Goal: Task Accomplishment & Management: Use online tool/utility

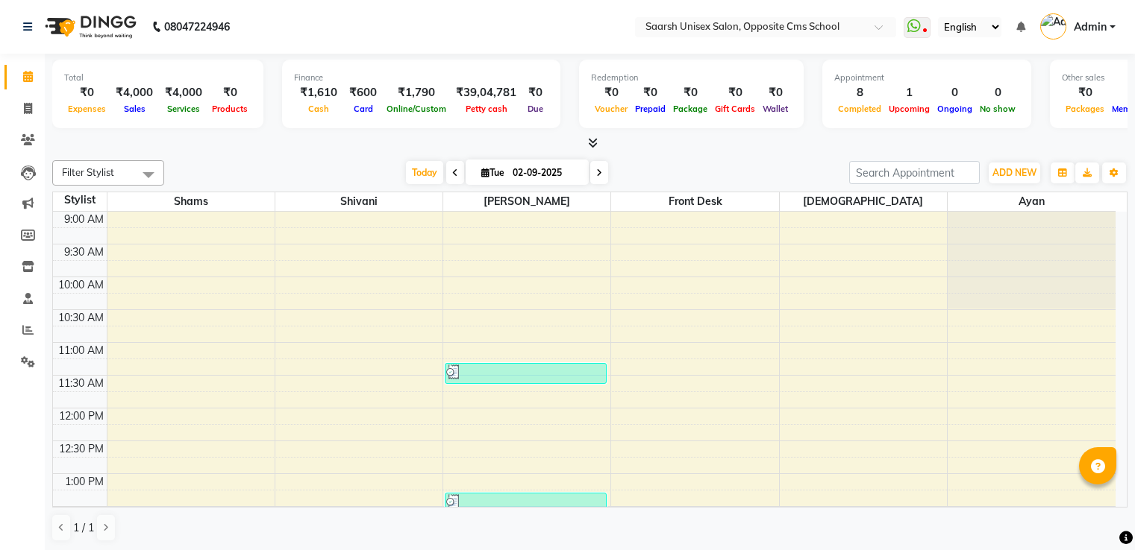
click at [28, 117] on link "Invoice" at bounding box center [22, 109] width 36 height 25
select select "3962"
select select "service"
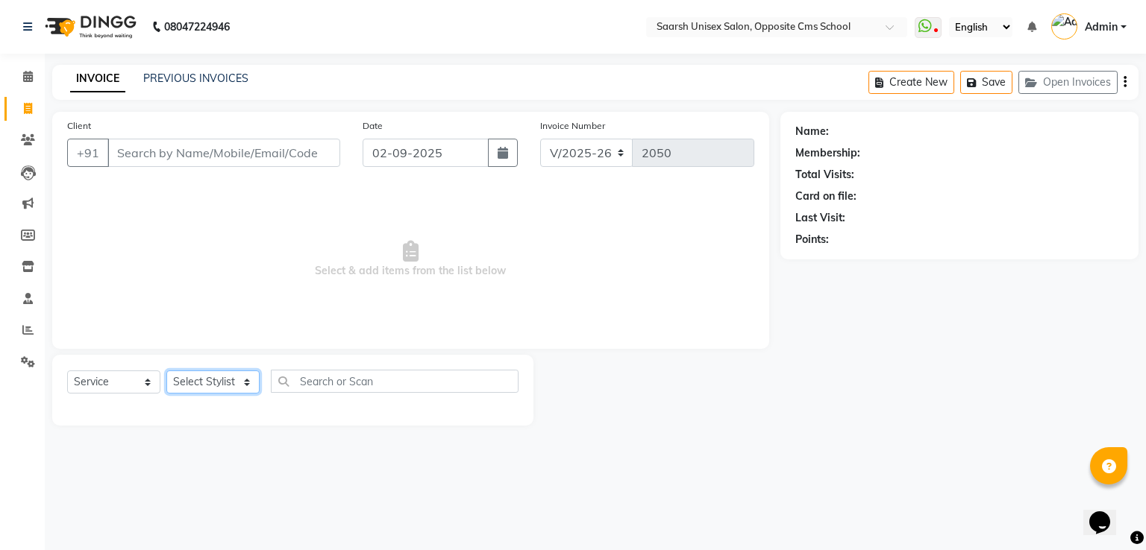
click at [227, 383] on select "Select Stylist [PERSON_NAME] Front Desk [PERSON_NAME] [PERSON_NAME] [PERSON_NAM…" at bounding box center [212, 382] width 93 height 23
select select "32207"
click at [166, 371] on select "Select Stylist [PERSON_NAME] Front Desk [PERSON_NAME] [PERSON_NAME] [PERSON_NAM…" at bounding box center [212, 382] width 93 height 23
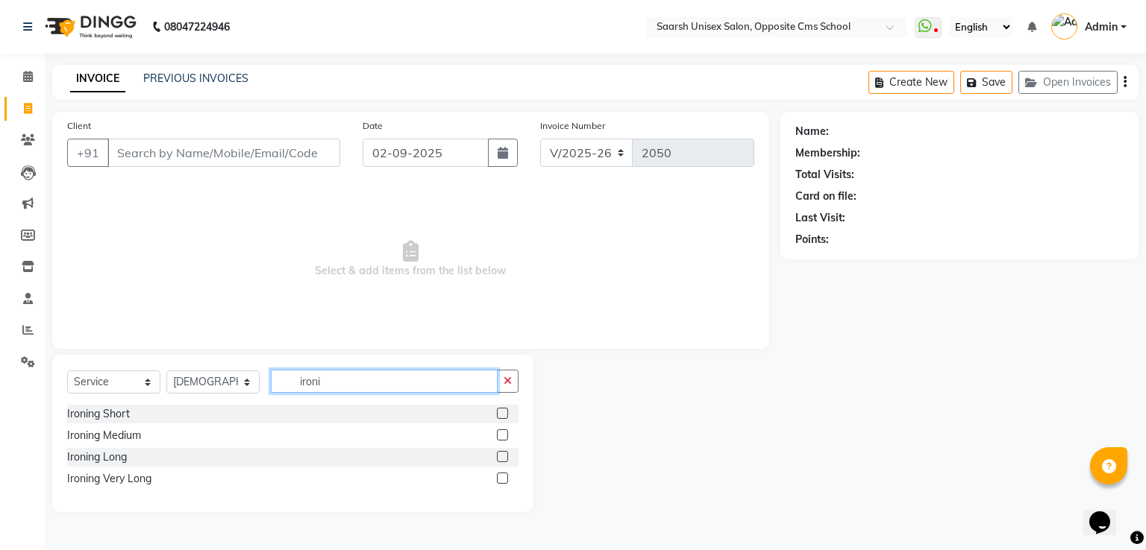
type input "ironi"
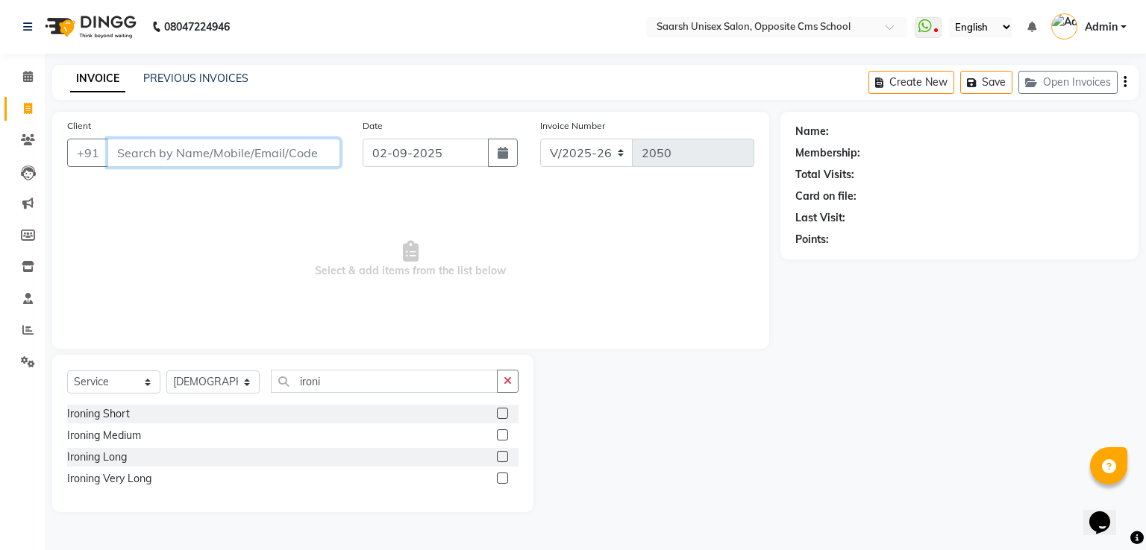
click at [211, 160] on input "Client" at bounding box center [223, 153] width 233 height 28
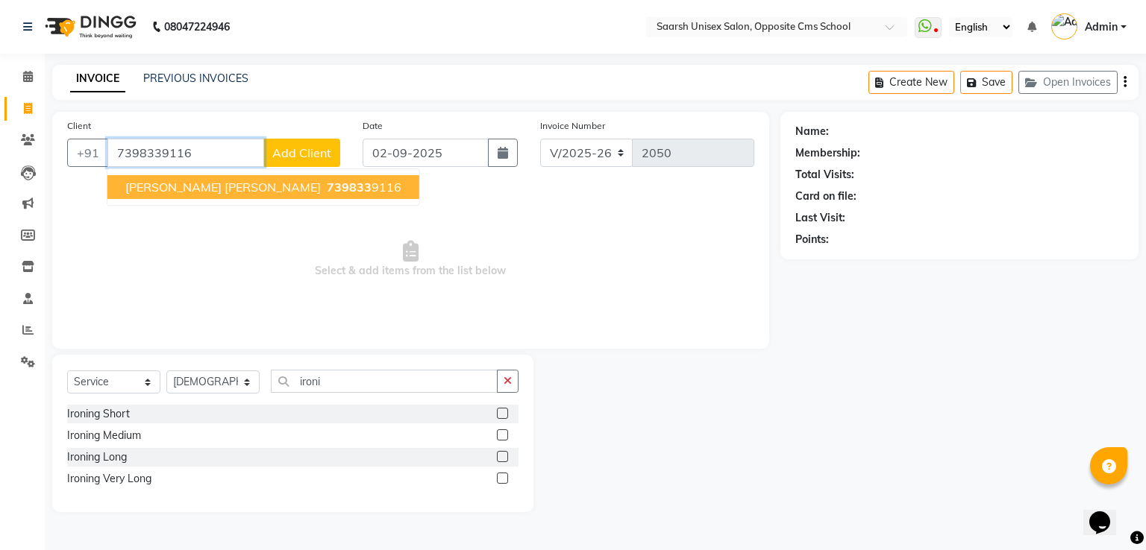
type input "7398339116"
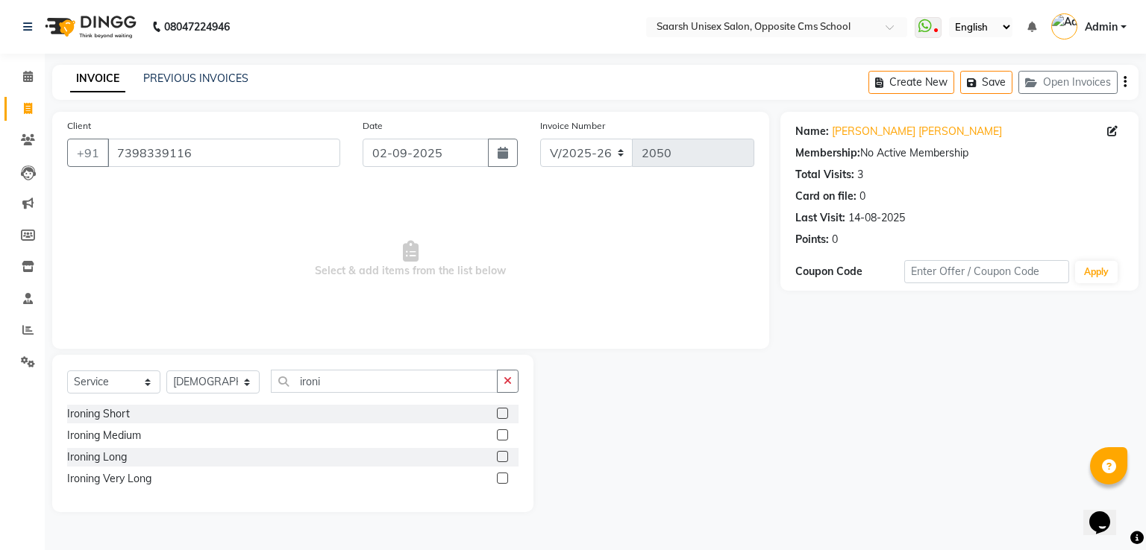
click at [503, 453] on label at bounding box center [502, 456] width 11 height 11
click at [503, 453] on input "checkbox" at bounding box center [502, 458] width 10 height 10
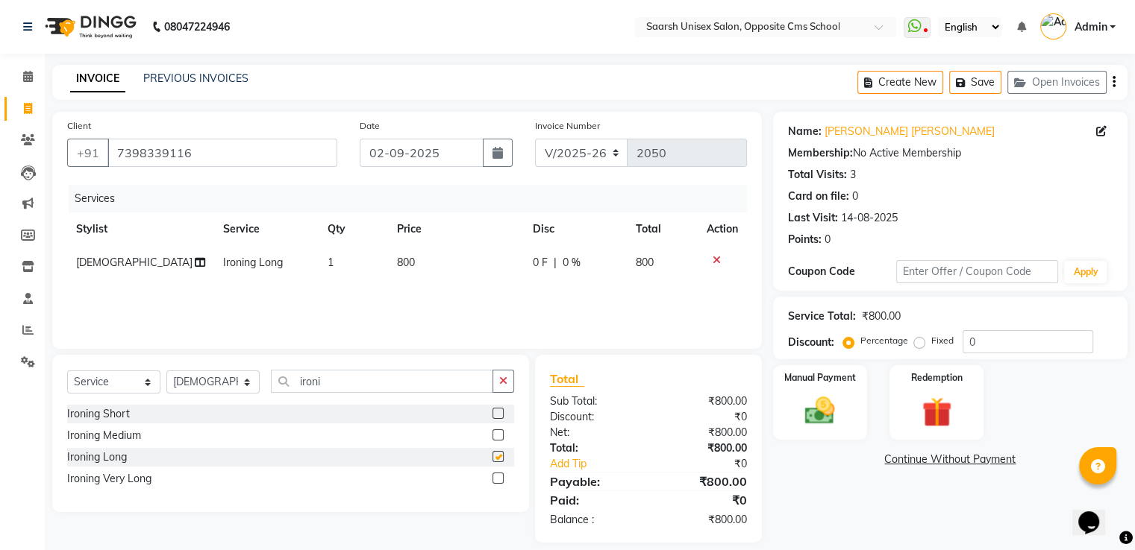
checkbox input "false"
click at [498, 436] on label at bounding box center [497, 435] width 11 height 11
click at [498, 436] on input "checkbox" at bounding box center [497, 436] width 10 height 10
checkbox input "false"
click at [713, 263] on icon at bounding box center [716, 260] width 8 height 10
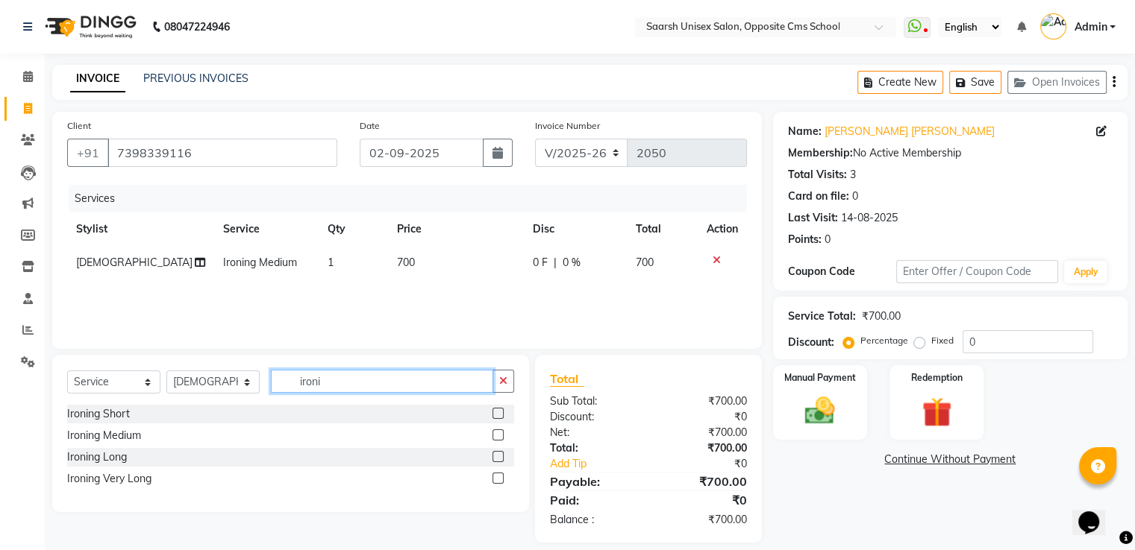
click at [389, 383] on input "ironi" at bounding box center [382, 381] width 222 height 23
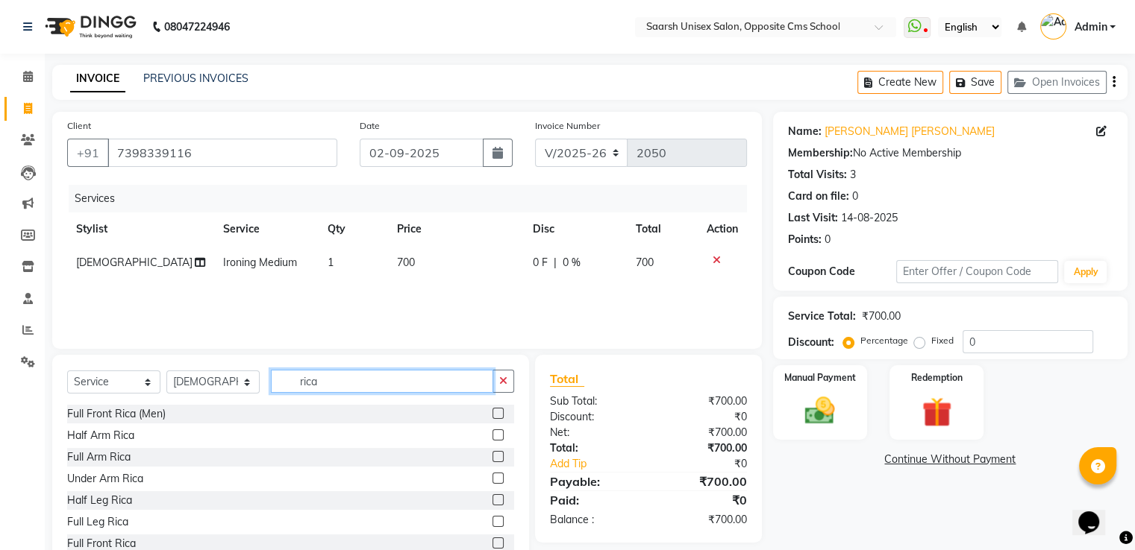
type input "rica"
click at [492, 457] on label at bounding box center [497, 456] width 11 height 11
click at [492, 457] on input "checkbox" at bounding box center [497, 458] width 10 height 10
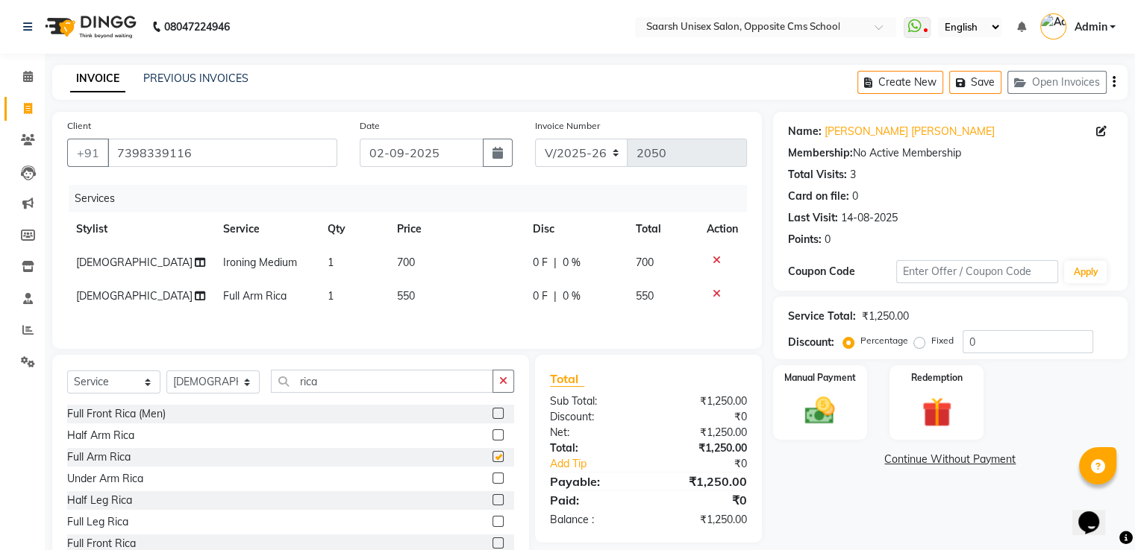
checkbox input "false"
click at [492, 482] on label at bounding box center [497, 478] width 11 height 11
click at [492, 482] on input "checkbox" at bounding box center [497, 479] width 10 height 10
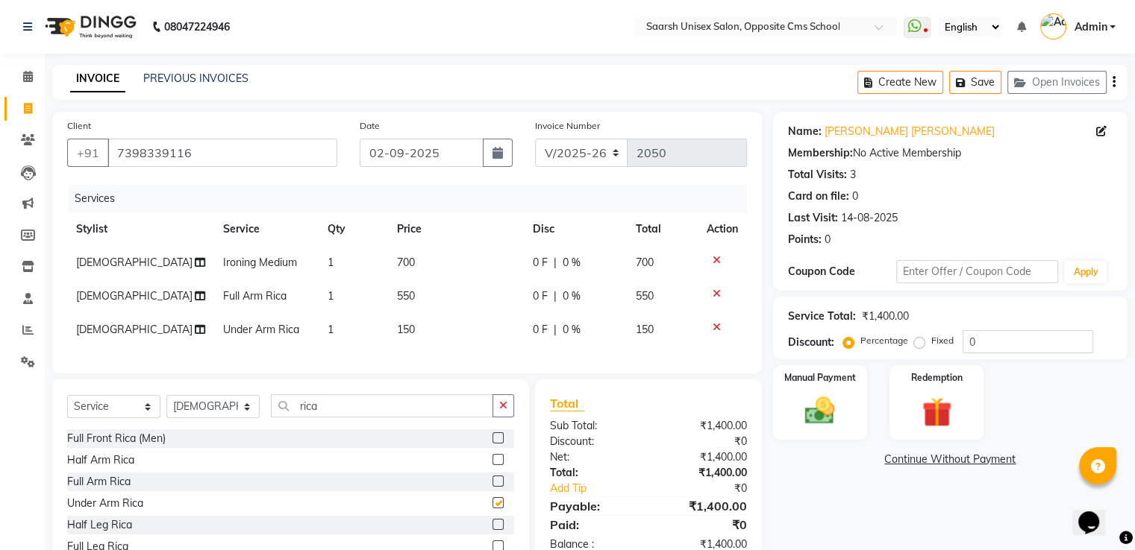
checkbox input "false"
click at [840, 396] on img at bounding box center [819, 412] width 50 height 36
click at [965, 465] on span "CASH" at bounding box center [963, 460] width 32 height 17
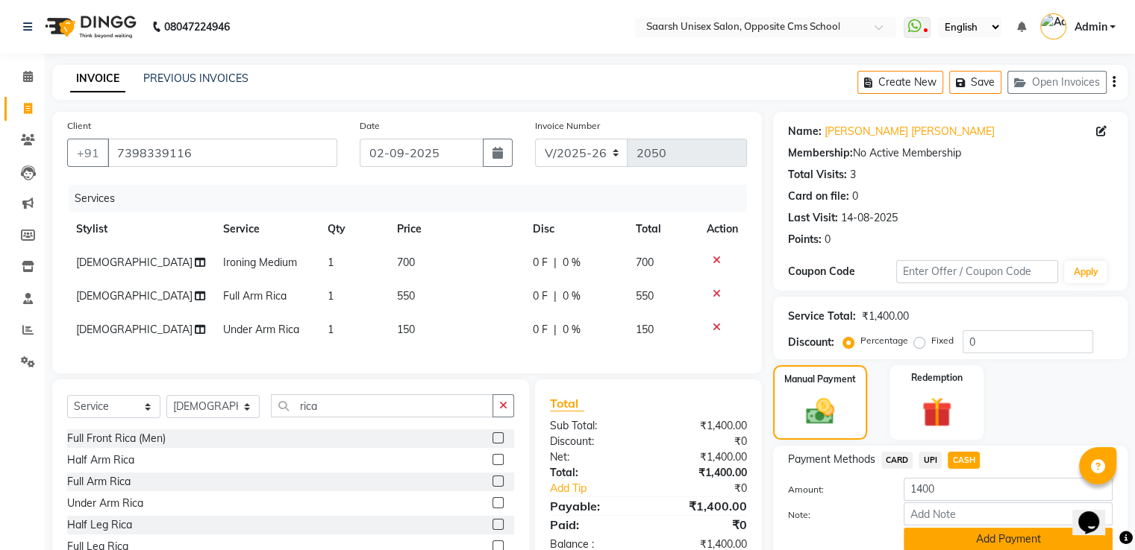
click at [1005, 536] on button "Add Payment" at bounding box center [1007, 539] width 209 height 23
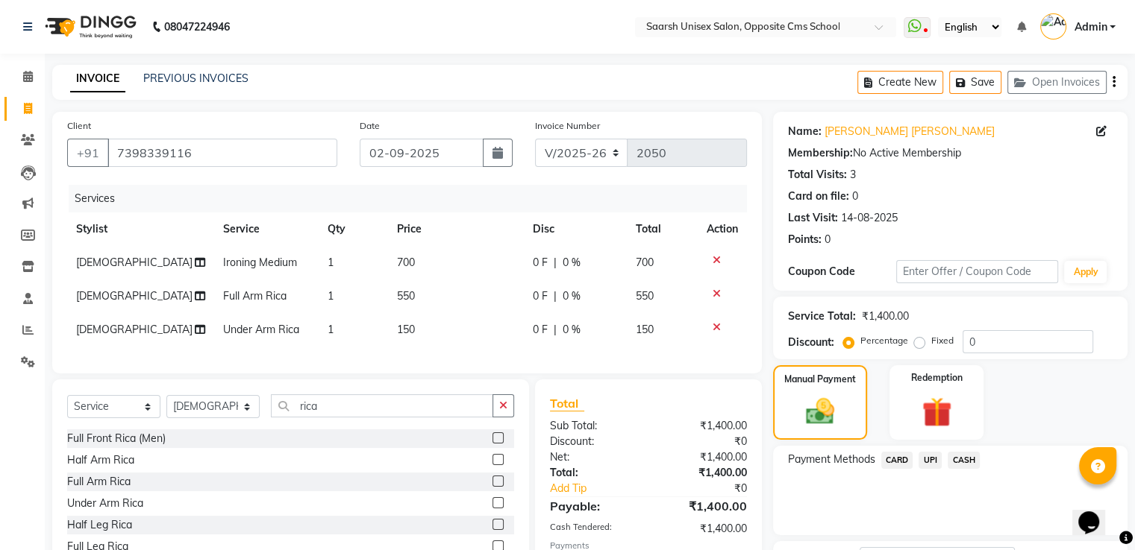
scroll to position [122, 0]
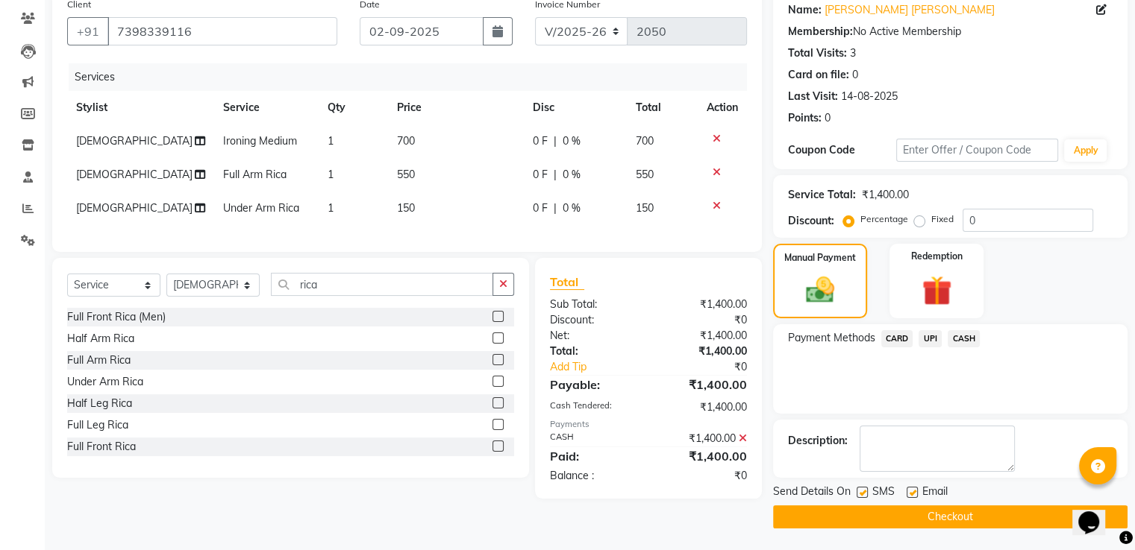
click at [994, 507] on button "Checkout" at bounding box center [950, 517] width 354 height 23
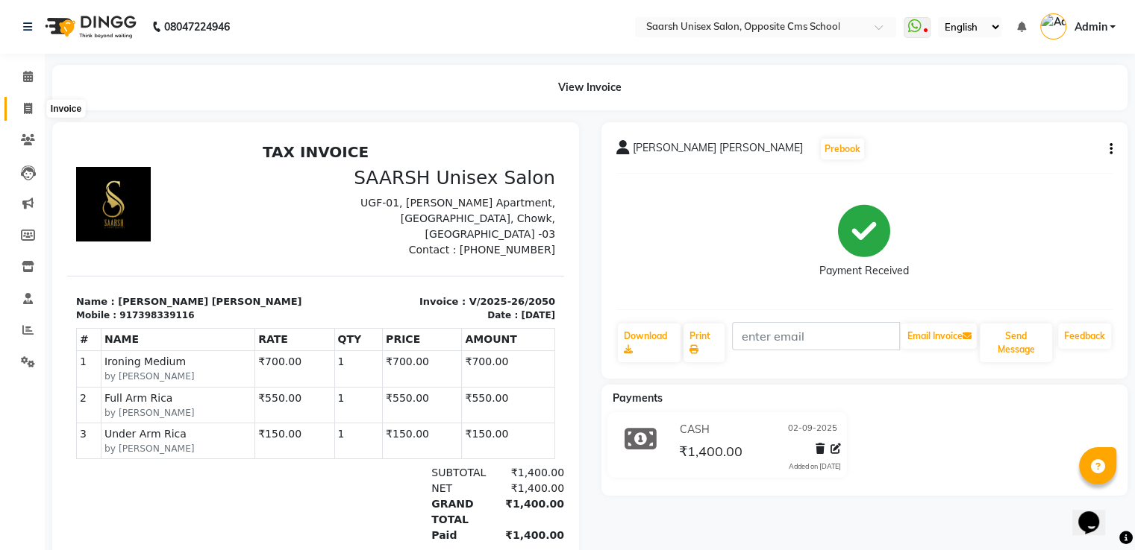
click at [26, 108] on icon at bounding box center [28, 108] width 8 height 11
select select "service"
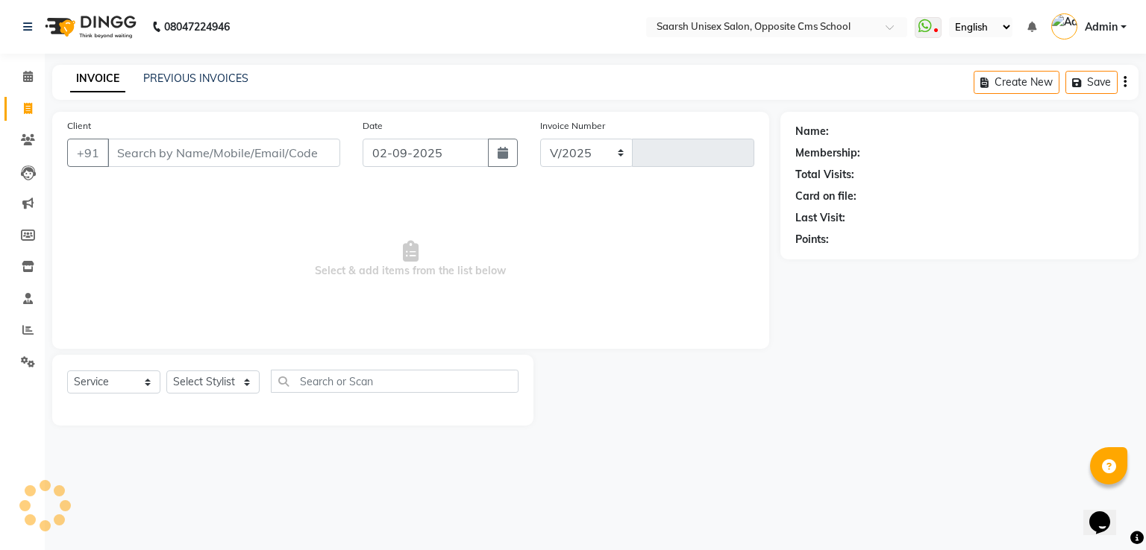
select select "3962"
type input "2051"
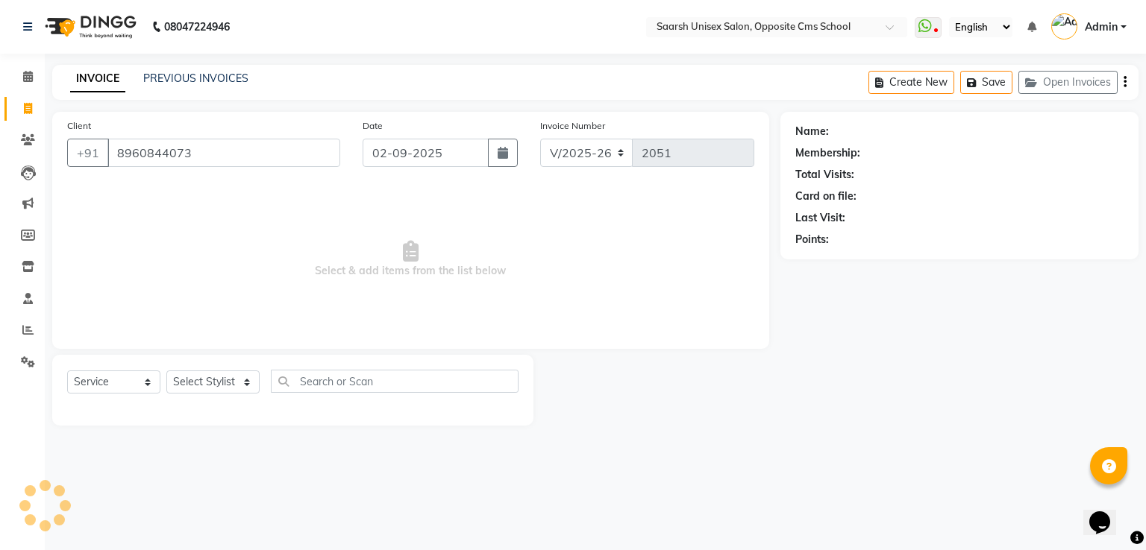
type input "8960844073"
click at [220, 380] on select "Select Stylist [PERSON_NAME] Front Desk [PERSON_NAME] [PERSON_NAME] [PERSON_NAM…" at bounding box center [212, 382] width 93 height 23
select select "89941"
click at [166, 371] on select "Select Stylist [PERSON_NAME] Front Desk [PERSON_NAME] [PERSON_NAME] [PERSON_NAM…" at bounding box center [212, 382] width 93 height 23
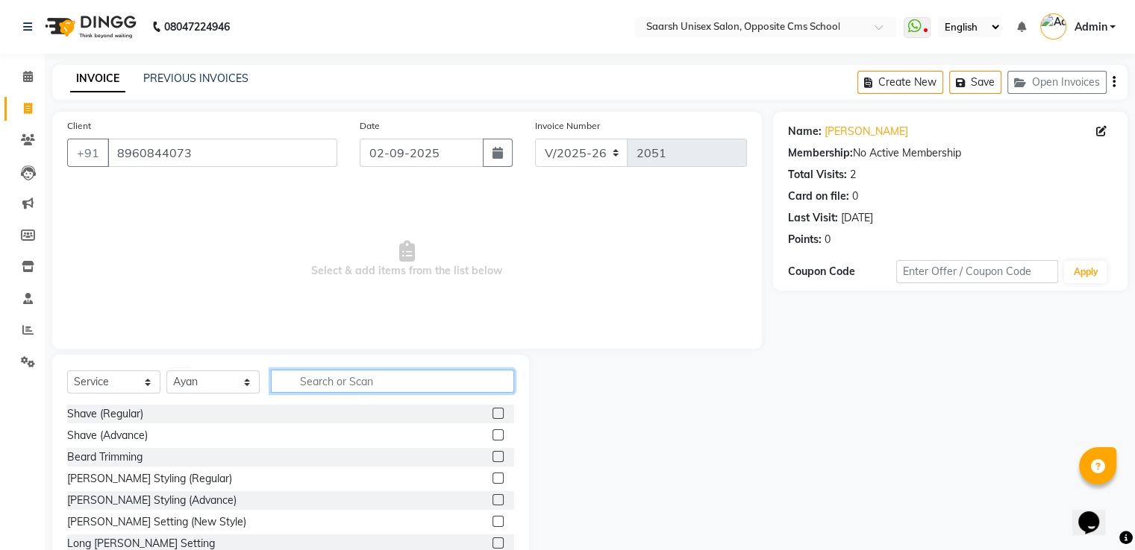
click at [356, 392] on input "text" at bounding box center [392, 381] width 243 height 23
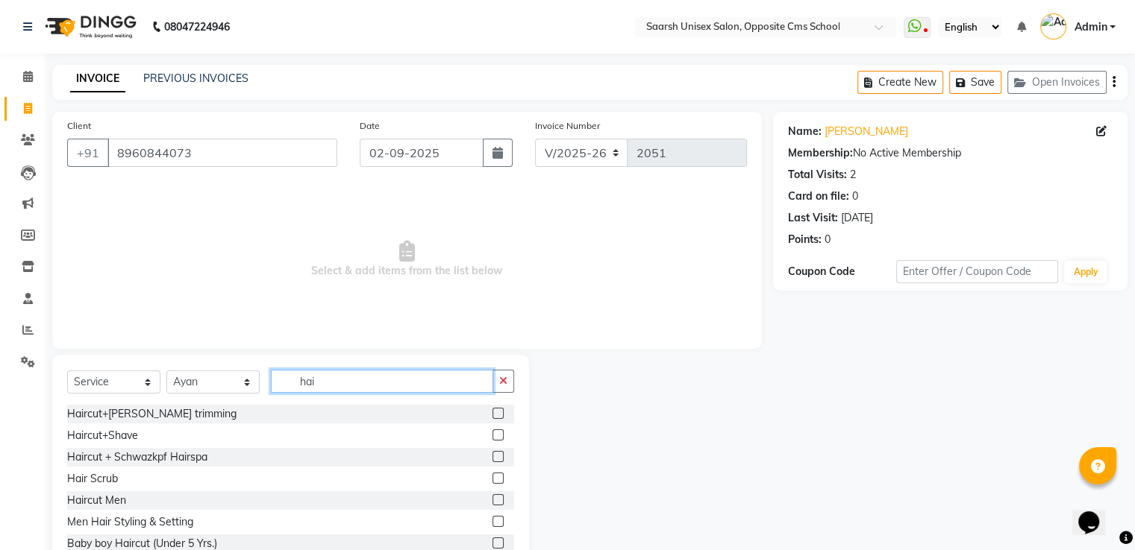
type input "hai"
click at [492, 501] on label at bounding box center [497, 500] width 11 height 11
click at [492, 501] on input "checkbox" at bounding box center [497, 501] width 10 height 10
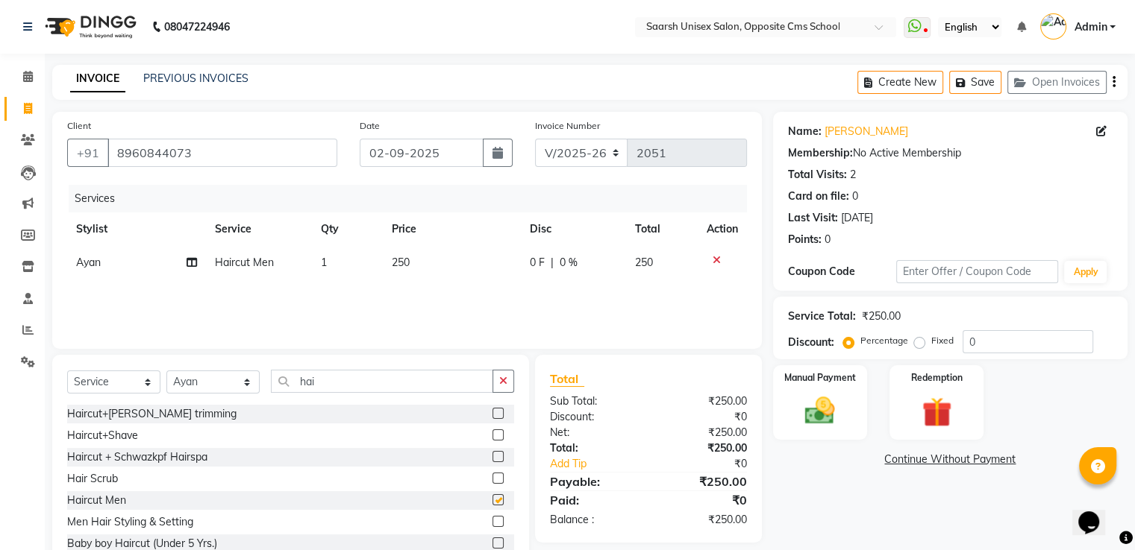
checkbox input "false"
click at [370, 381] on input "hai" at bounding box center [382, 381] width 222 height 23
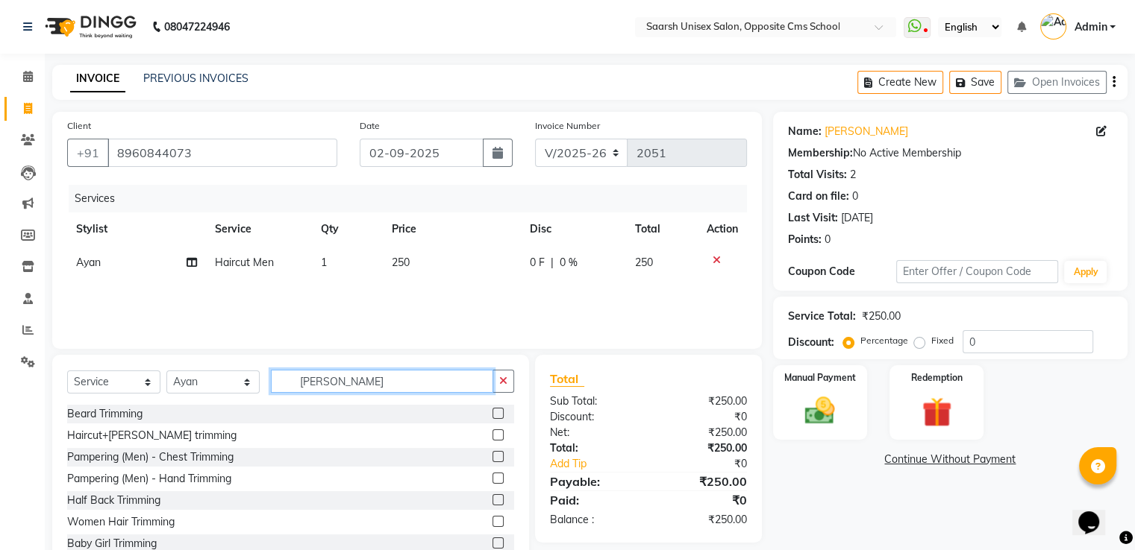
type input "[PERSON_NAME]"
click at [492, 415] on label at bounding box center [497, 413] width 11 height 11
click at [492, 415] on input "checkbox" at bounding box center [497, 415] width 10 height 10
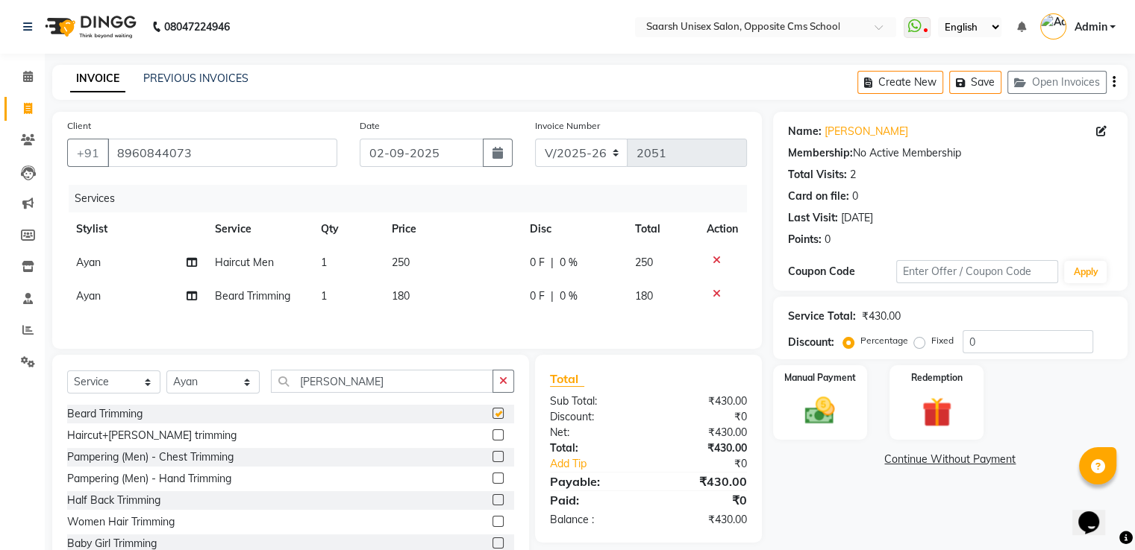
checkbox input "false"
click at [843, 404] on img at bounding box center [819, 412] width 50 height 36
click at [898, 456] on span "CARD" at bounding box center [897, 460] width 32 height 17
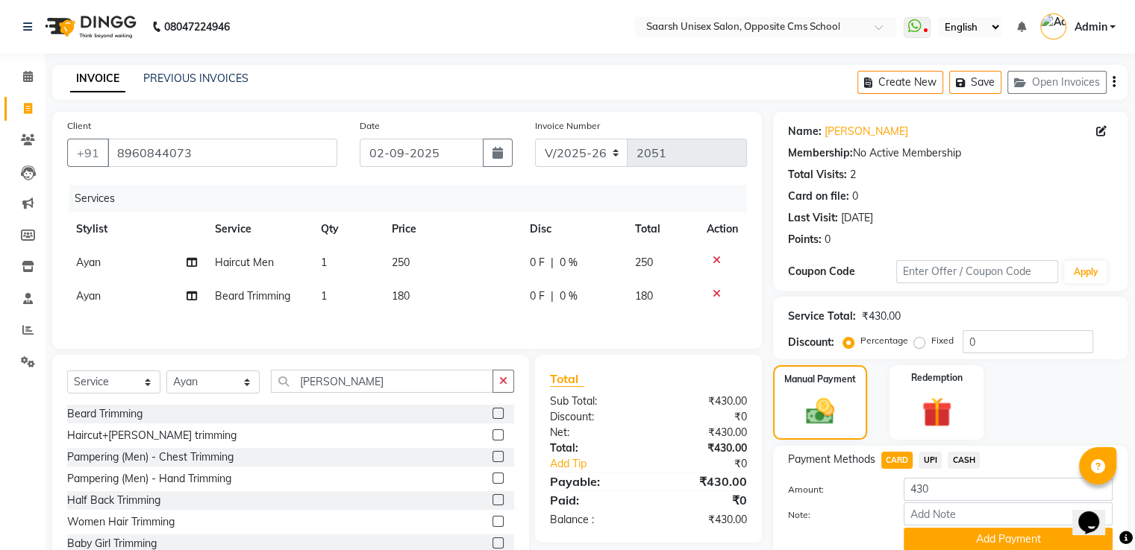
scroll to position [60, 0]
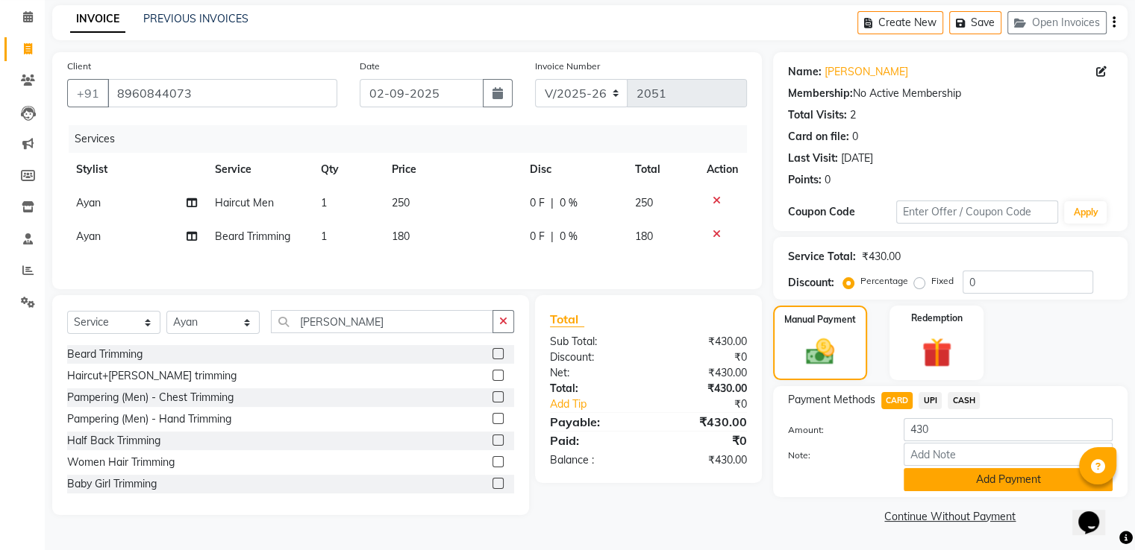
click at [956, 474] on button "Add Payment" at bounding box center [1007, 479] width 209 height 23
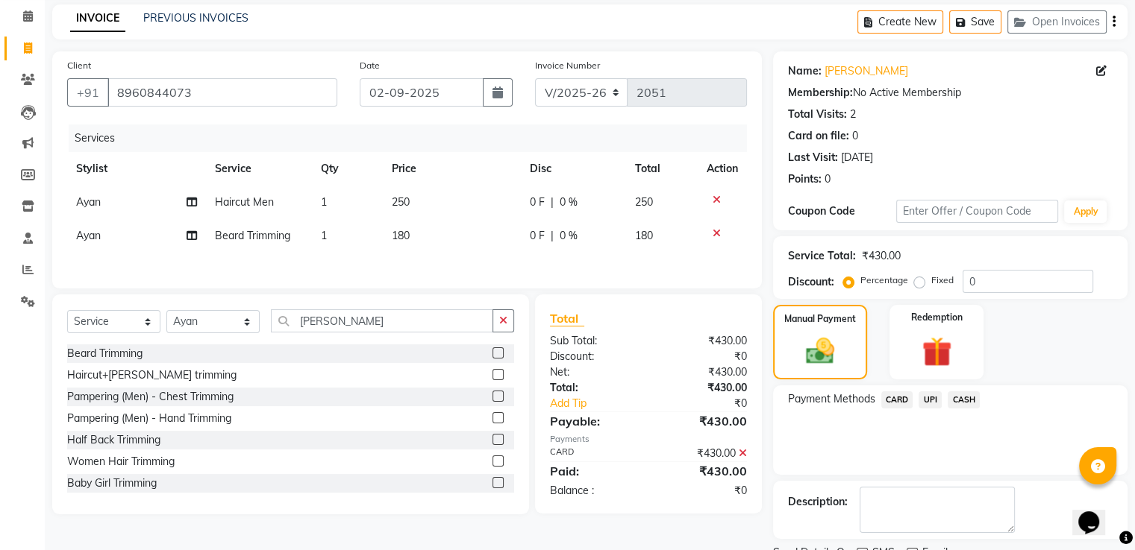
scroll to position [122, 0]
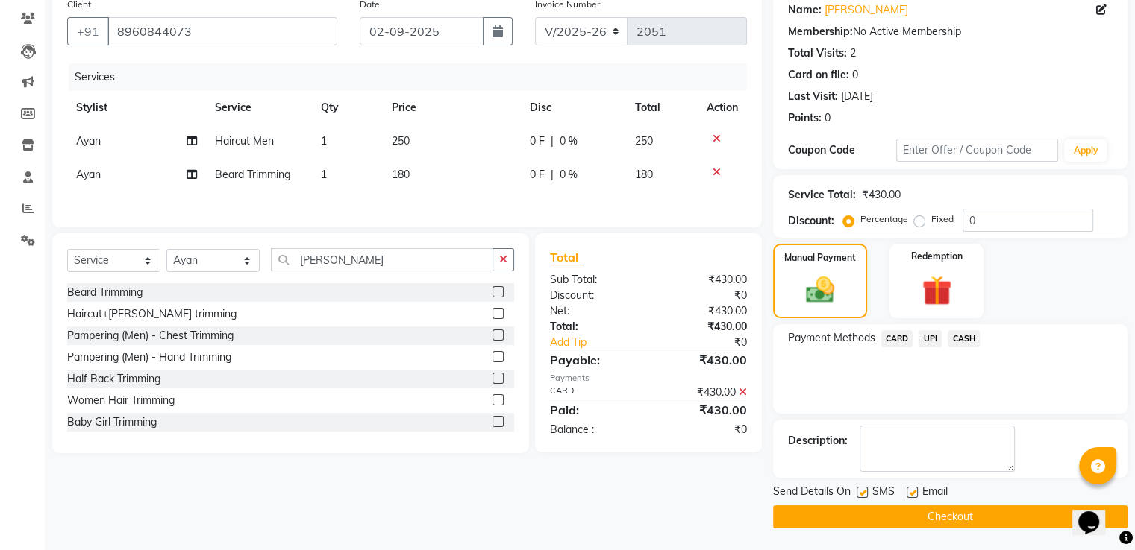
click at [971, 518] on button "Checkout" at bounding box center [950, 517] width 354 height 23
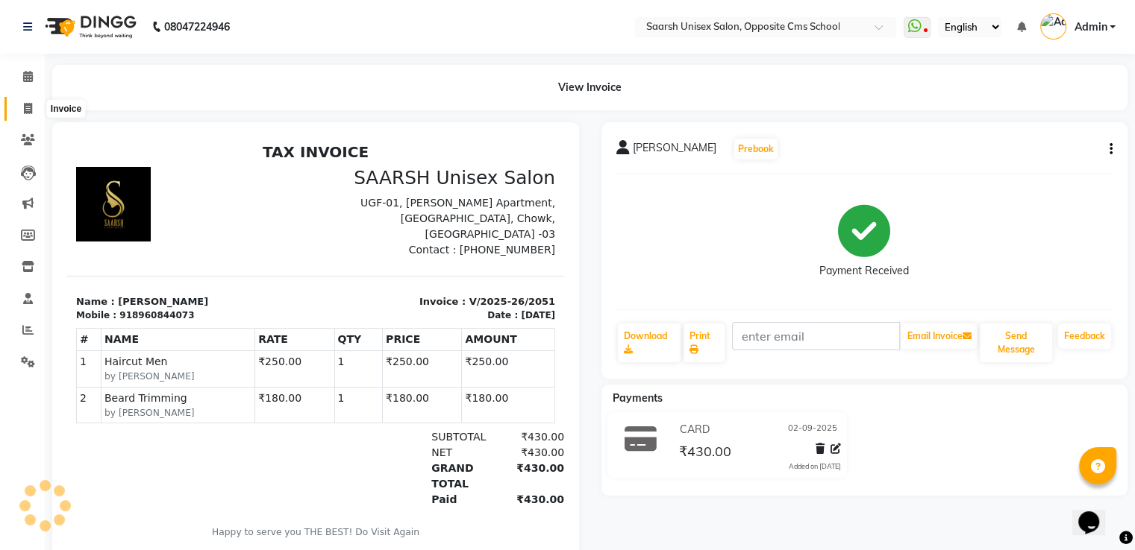
click at [24, 107] on icon at bounding box center [28, 108] width 8 height 11
select select "service"
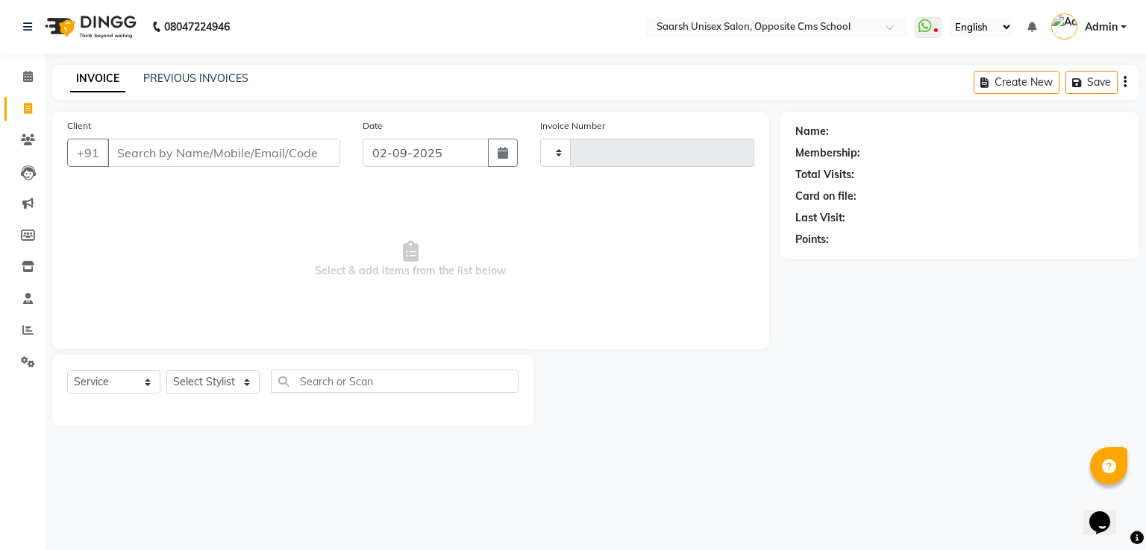
type input "2052"
select select "3962"
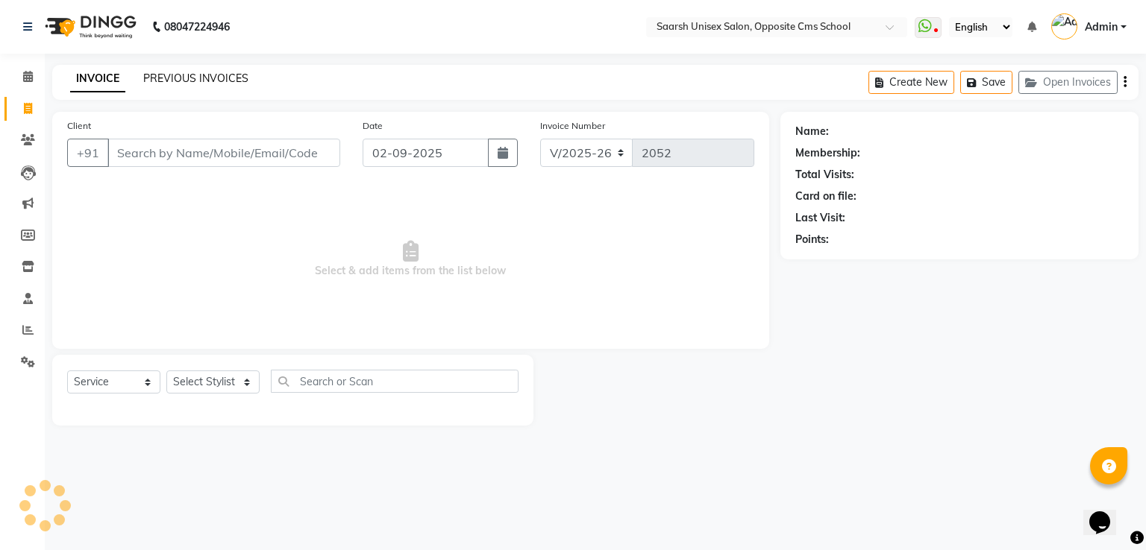
click at [224, 72] on link "PREVIOUS INVOICES" at bounding box center [195, 78] width 105 height 13
